Goal: Communication & Community: Answer question/provide support

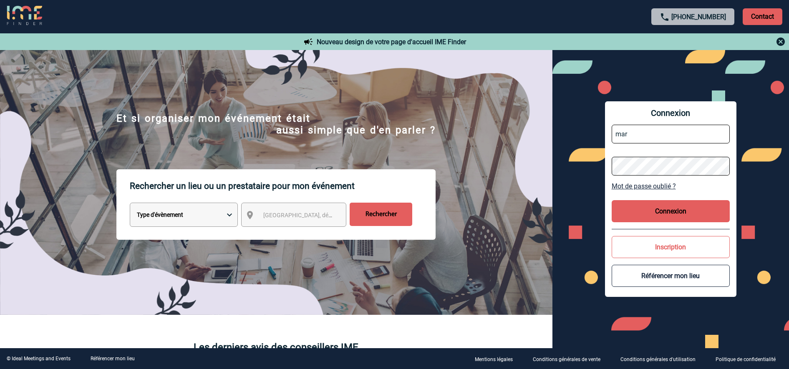
type input "[EMAIL_ADDRESS][DOMAIN_NAME]"
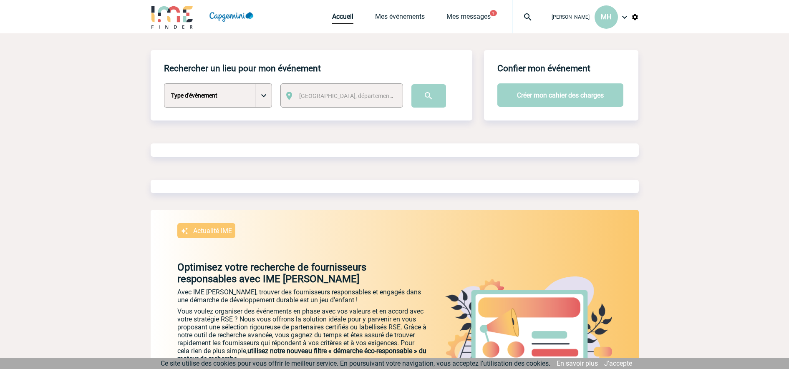
click at [450, 10] on div "Accueil Mes événements Mes messages 1 Projet, client Projet, client" at bounding box center [437, 16] width 211 height 33
click at [459, 14] on link "Mes messages" at bounding box center [468, 19] width 44 height 12
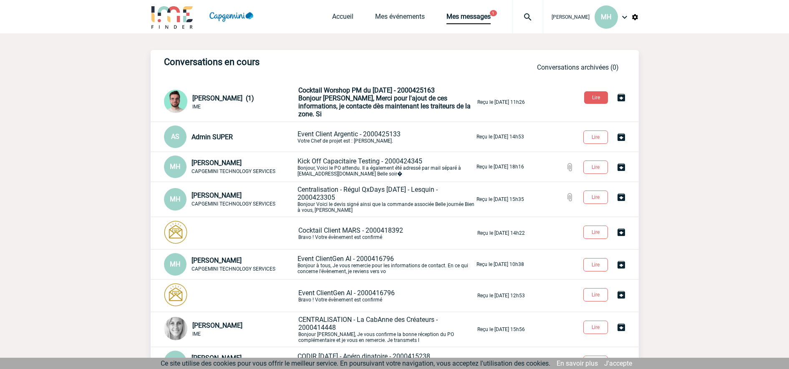
click at [331, 108] on span "Bonjour Marie-Claude, Merci pour l'ajout de ces informations, je contacte dès m…" at bounding box center [384, 106] width 172 height 24
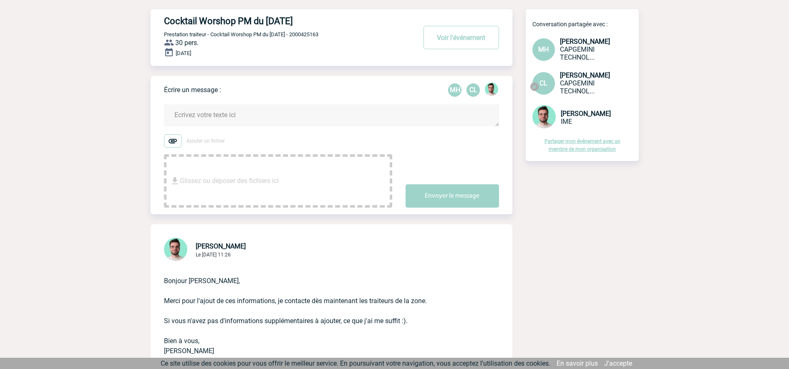
scroll to position [156, 0]
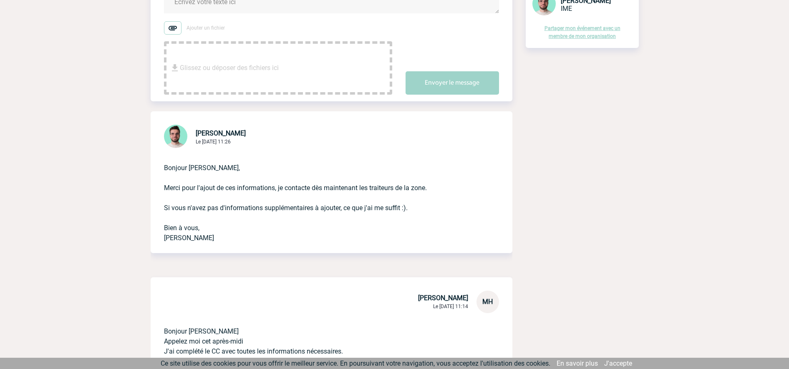
click at [283, 67] on div "Glissez ou déposer des fichiers ici" at bounding box center [278, 67] width 228 height 53
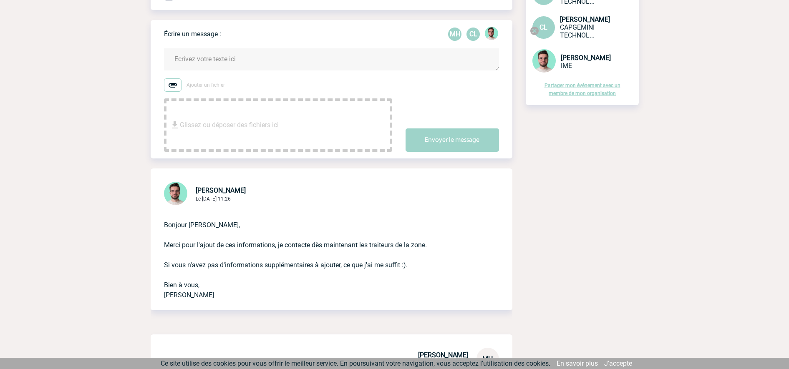
scroll to position [0, 0]
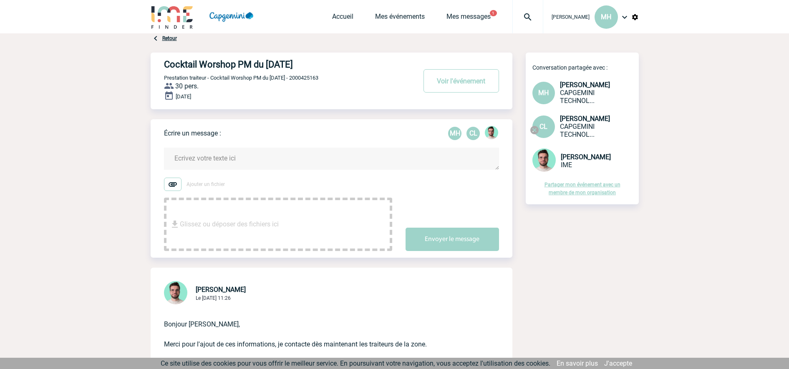
click at [282, 163] on textarea at bounding box center [331, 159] width 335 height 22
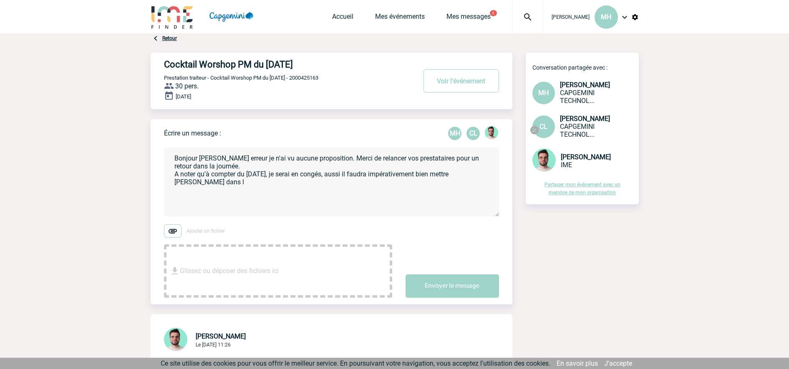
click at [449, 176] on textarea "Bonjour Benjamin Sauf erreur je n'ai vu aucune proposition. Merci de relancer v…" at bounding box center [331, 182] width 335 height 69
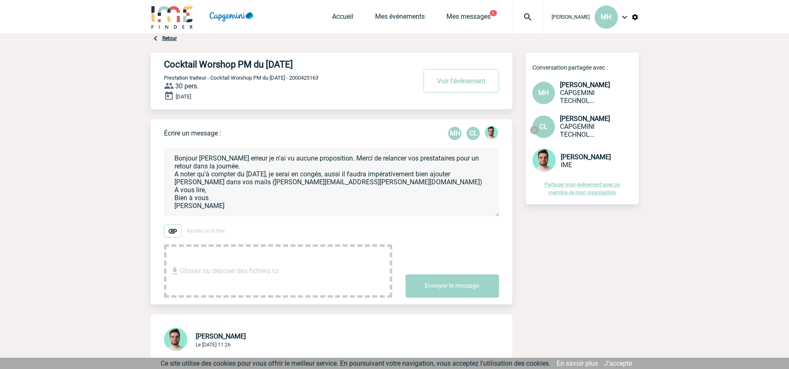
type textarea "Bonjour Benjamin Sauf erreur je n'ai vu aucune proposition. Merci de relancer v…"
click at [467, 286] on button "Envoyer le message" at bounding box center [452, 286] width 93 height 23
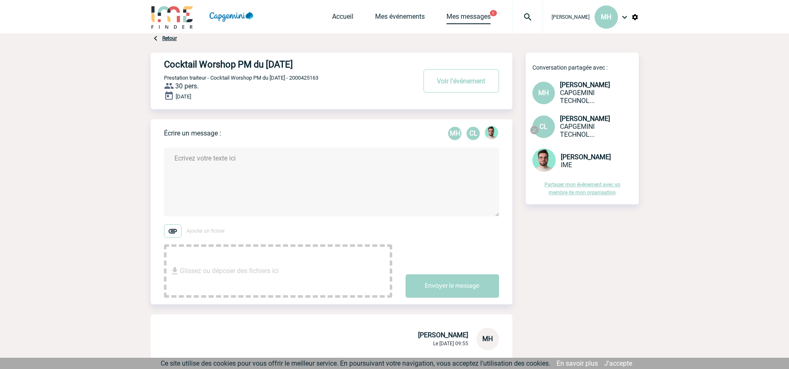
click at [460, 19] on link "Mes messages" at bounding box center [468, 19] width 44 height 12
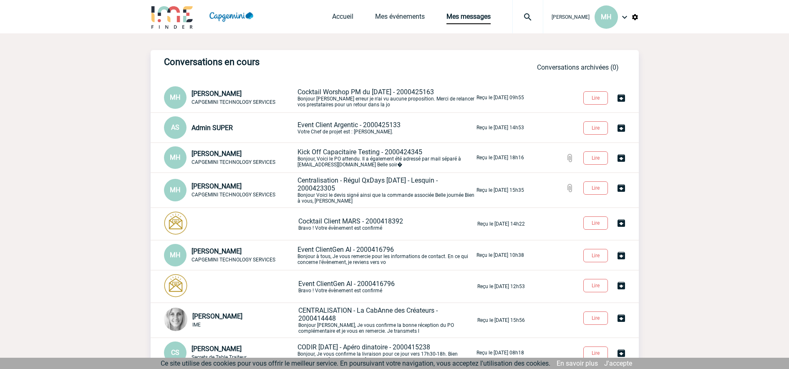
click at [343, 126] on span "Event Client Argentic - 2000425133" at bounding box center [348, 125] width 103 height 8
